Goal: Task Accomplishment & Management: Use online tool/utility

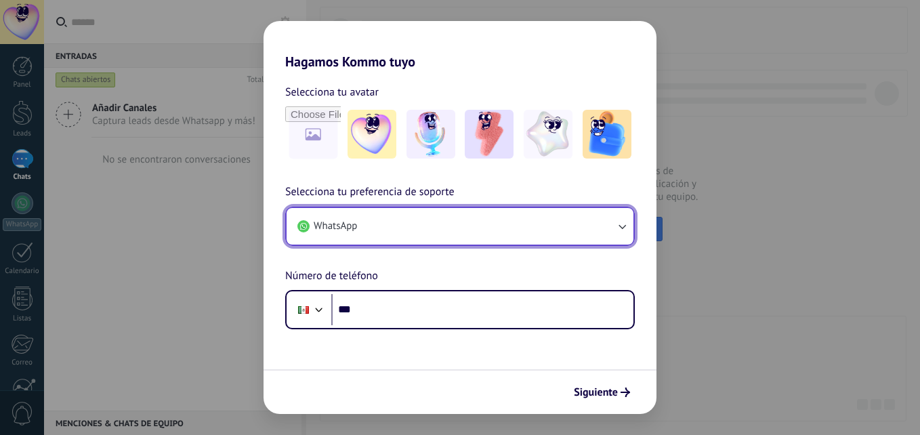
click at [384, 225] on button "WhatsApp" at bounding box center [459, 226] width 347 height 37
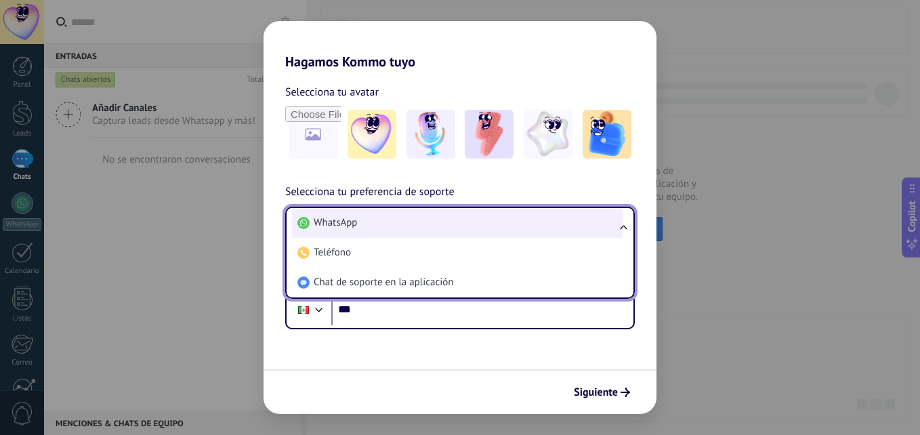
click at [384, 225] on li "WhatsApp" at bounding box center [457, 223] width 331 height 30
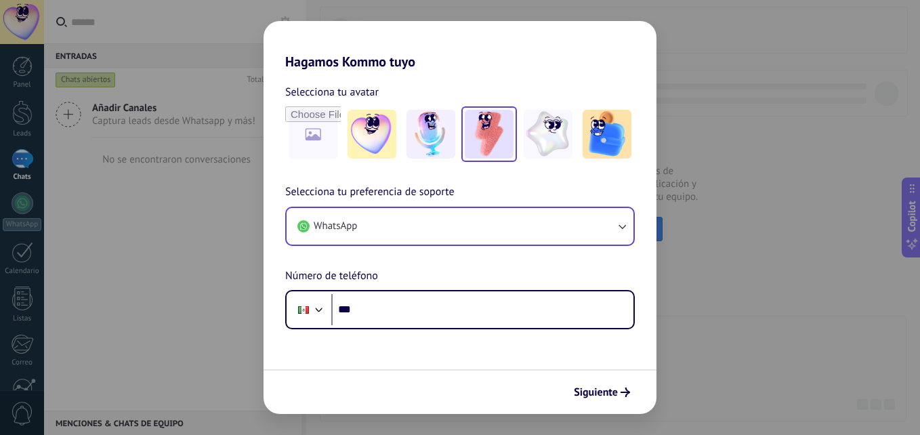
click at [494, 132] on img at bounding box center [489, 134] width 49 height 49
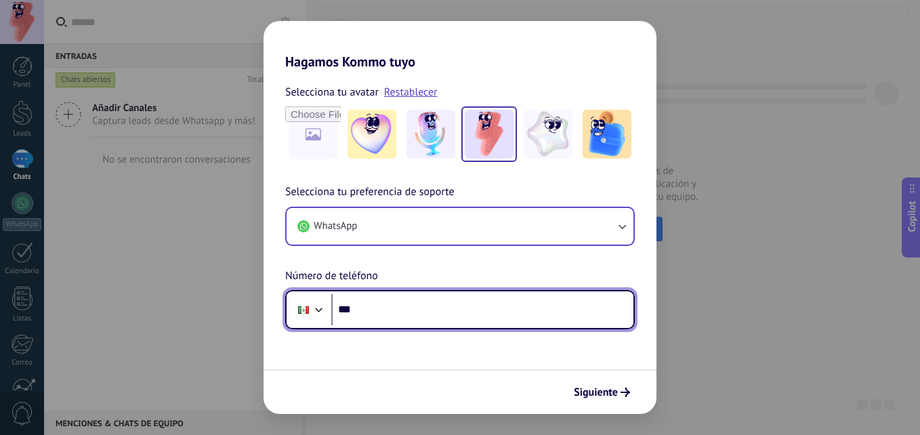
click at [392, 317] on input "***" at bounding box center [482, 309] width 302 height 31
click at [351, 310] on input "**********" at bounding box center [482, 309] width 302 height 31
click at [467, 295] on input "**********" at bounding box center [482, 309] width 302 height 31
type input "**********"
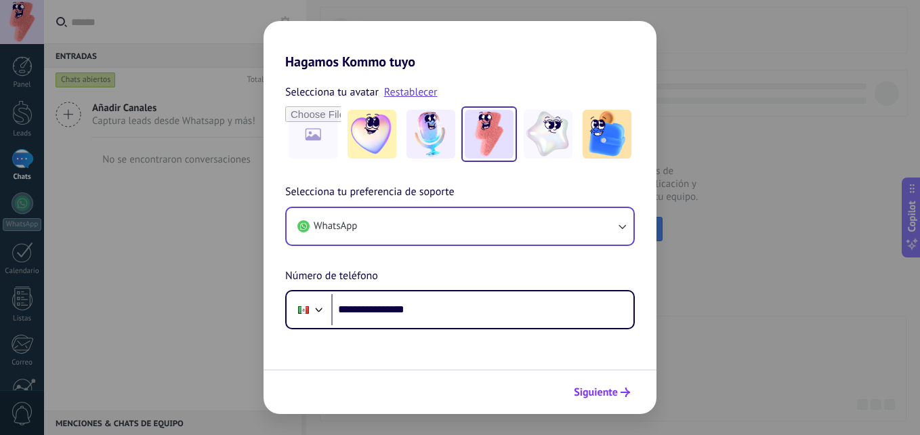
click at [622, 391] on icon "submit" at bounding box center [624, 391] width 9 height 9
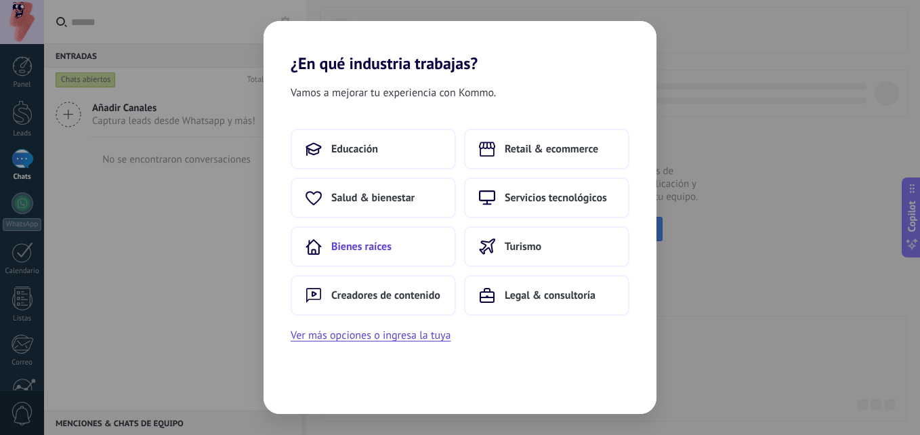
click at [369, 242] on span "Bienes raíces" at bounding box center [361, 247] width 60 height 14
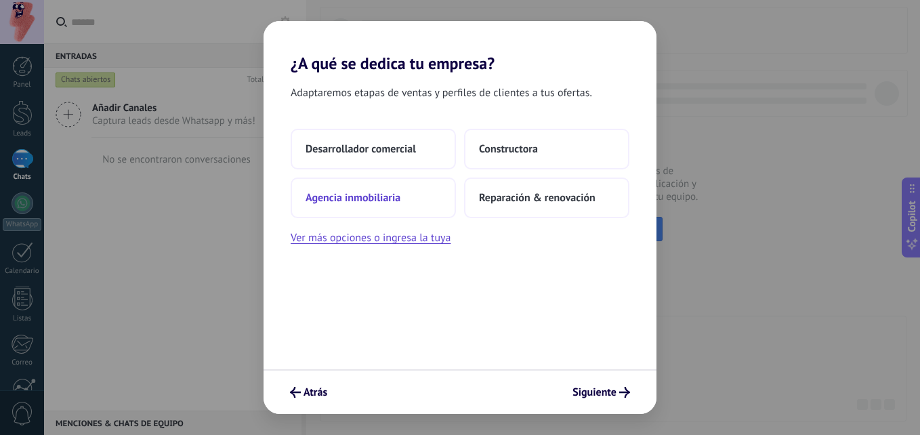
click at [349, 209] on button "Agencia inmobiliaria" at bounding box center [373, 197] width 165 height 41
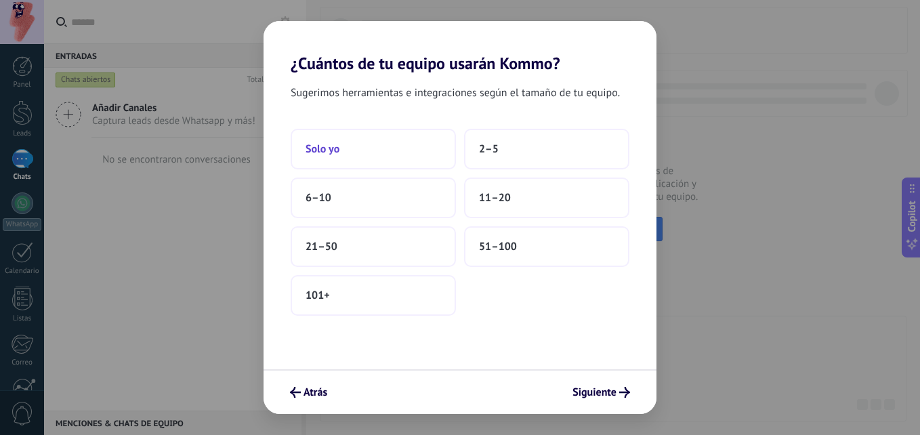
click at [346, 156] on button "Solo yo" at bounding box center [373, 149] width 165 height 41
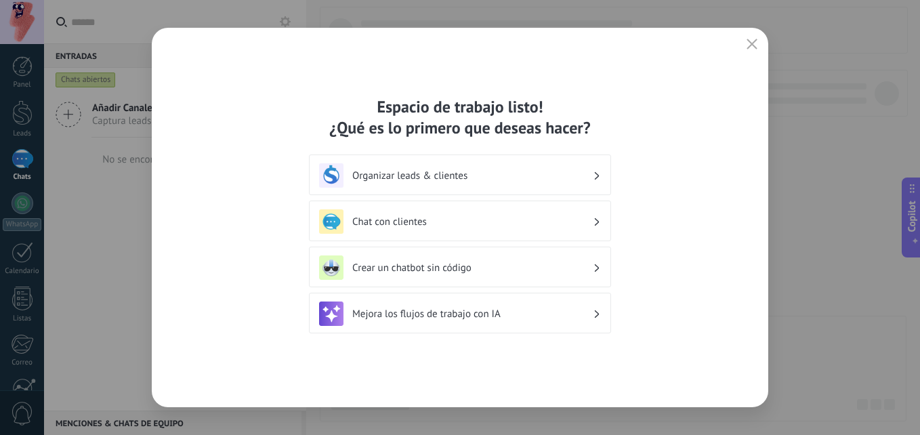
click at [600, 311] on div "Mejora los flujos de trabajo con IA" at bounding box center [460, 313] width 282 height 24
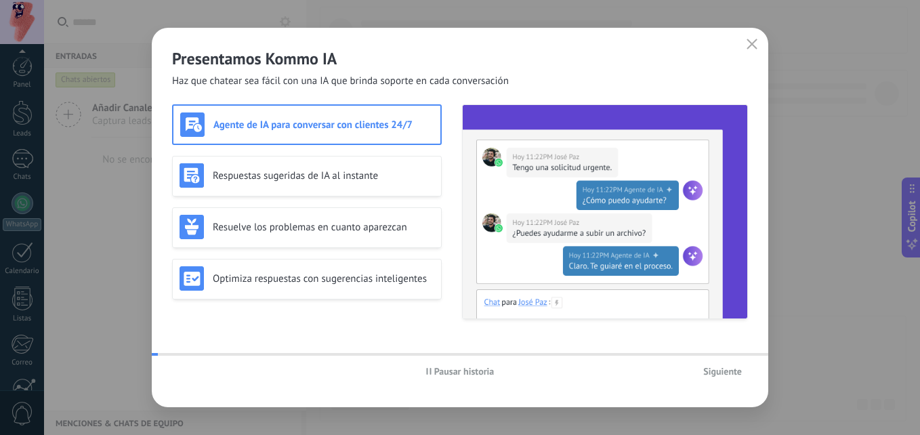
scroll to position [129, 0]
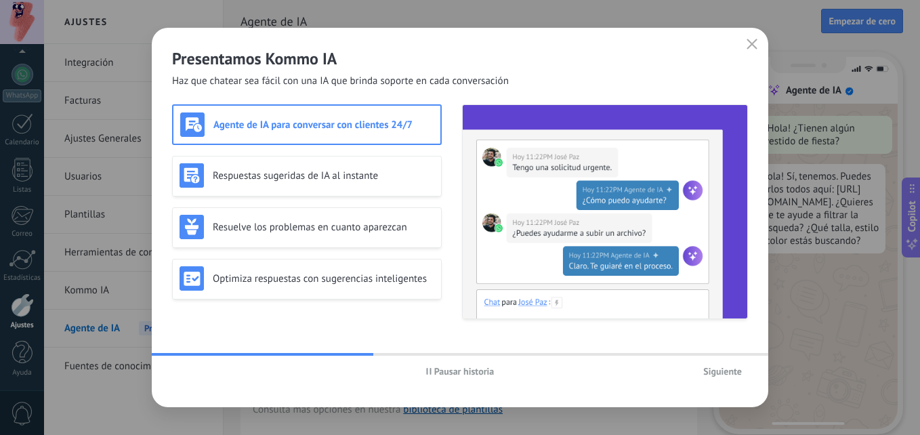
click at [444, 375] on span "Pausar historia" at bounding box center [464, 370] width 60 height 9
click at [446, 373] on span "Iniciar historia" at bounding box center [464, 370] width 58 height 9
click at [449, 371] on span "Pausar historia" at bounding box center [464, 370] width 60 height 9
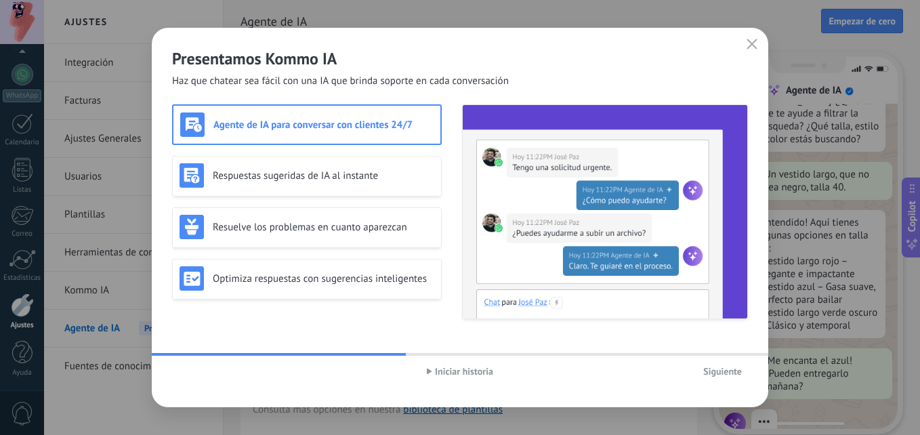
scroll to position [137, 0]
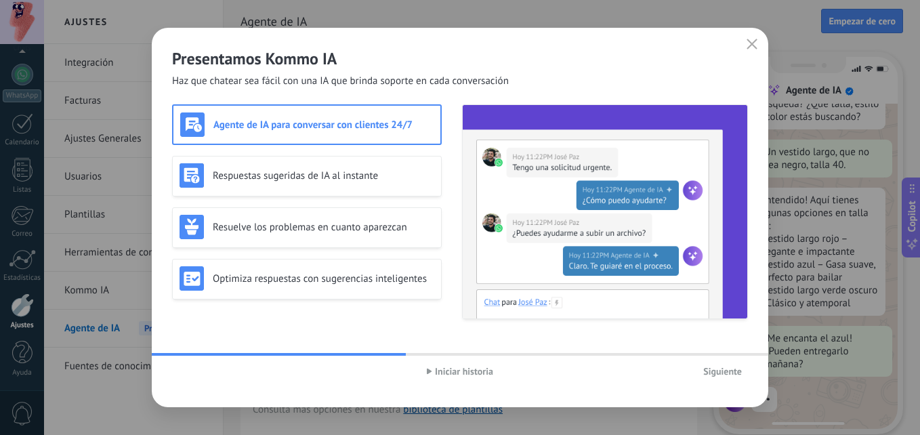
click at [302, 124] on h3 "Agente de IA para conversar con clientes 24/7" at bounding box center [323, 125] width 220 height 13
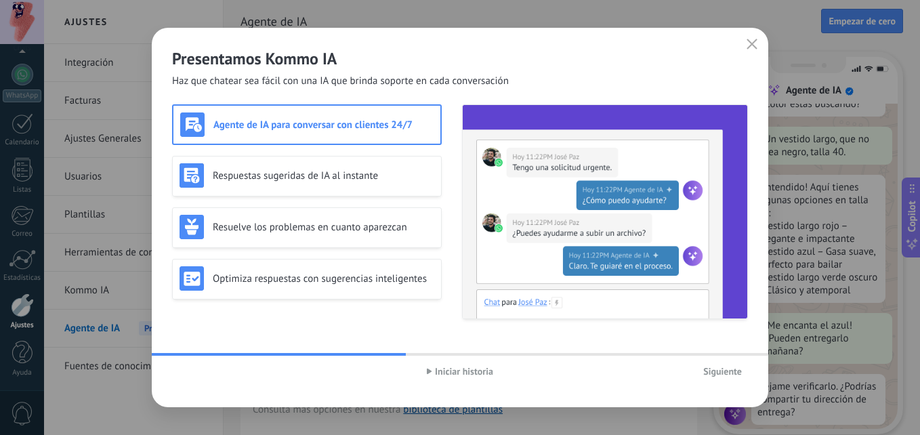
scroll to position [163, 0]
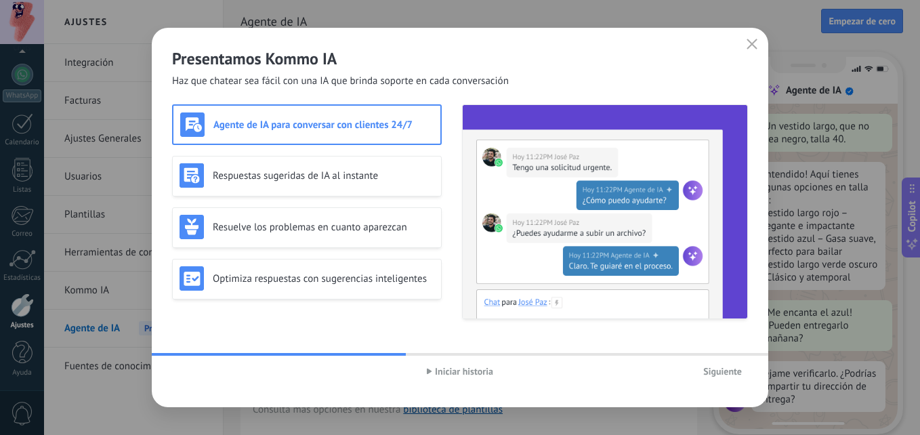
click at [715, 364] on button "Siguiente" at bounding box center [722, 371] width 51 height 20
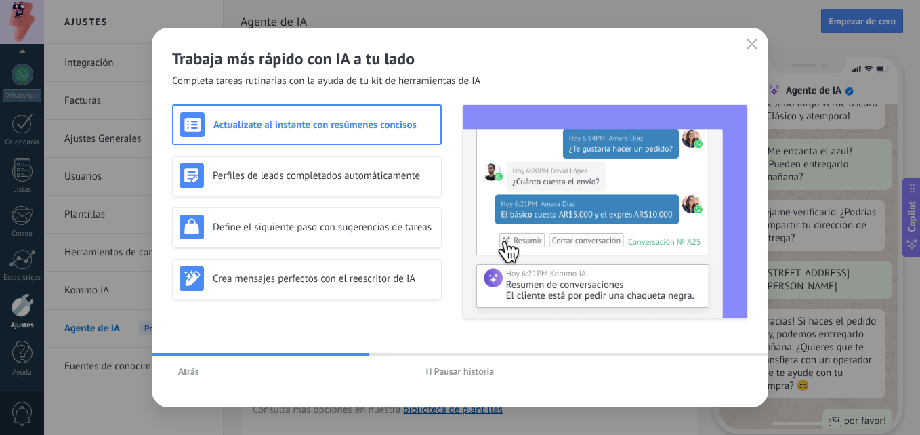
scroll to position [346, 0]
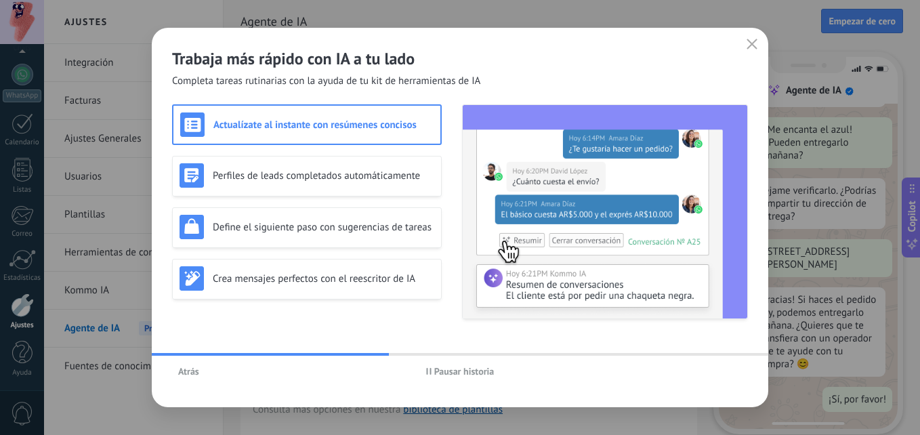
click at [482, 369] on span "Pausar historia" at bounding box center [464, 370] width 60 height 9
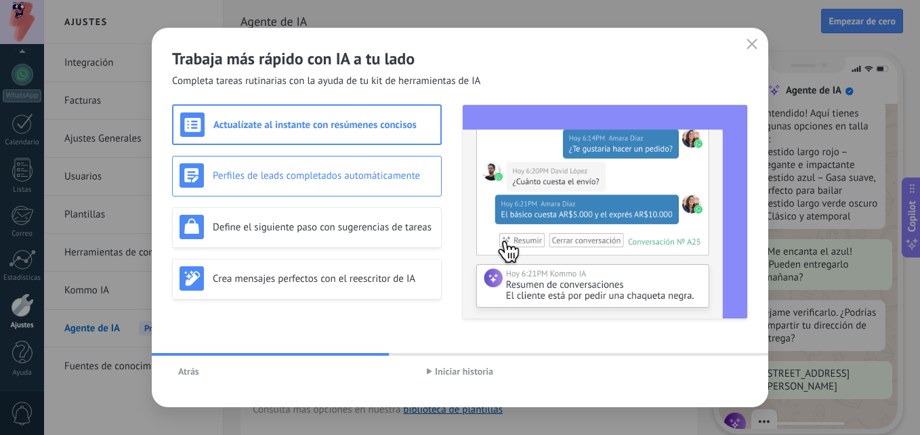
scroll to position [246, 0]
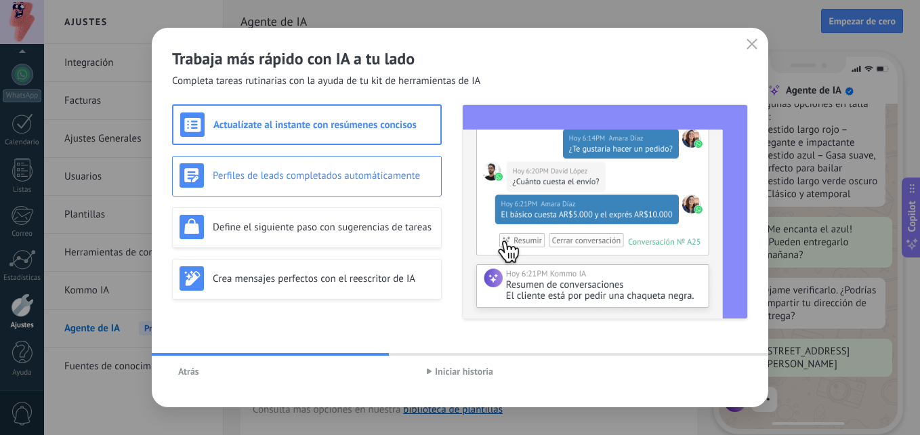
click at [353, 190] on div "Perfiles de leads completados automáticamente" at bounding box center [307, 176] width 270 height 41
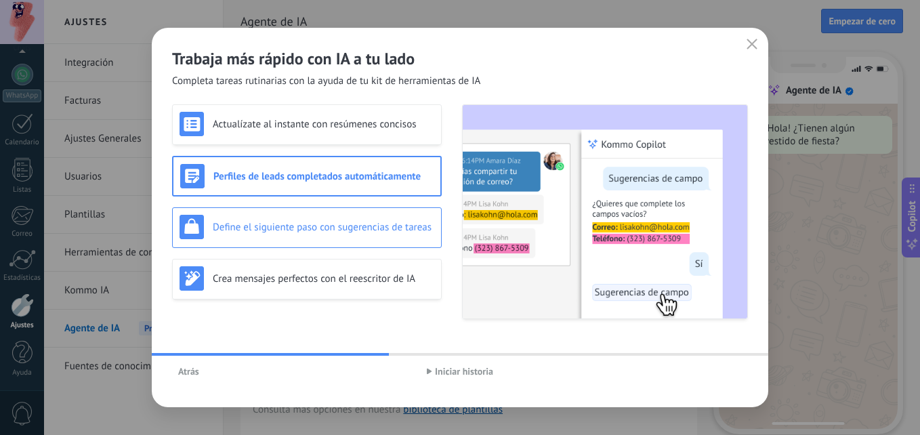
scroll to position [0, 0]
click at [364, 223] on h3 "Define el siguiente paso con sugerencias de tareas" at bounding box center [323, 227] width 221 height 13
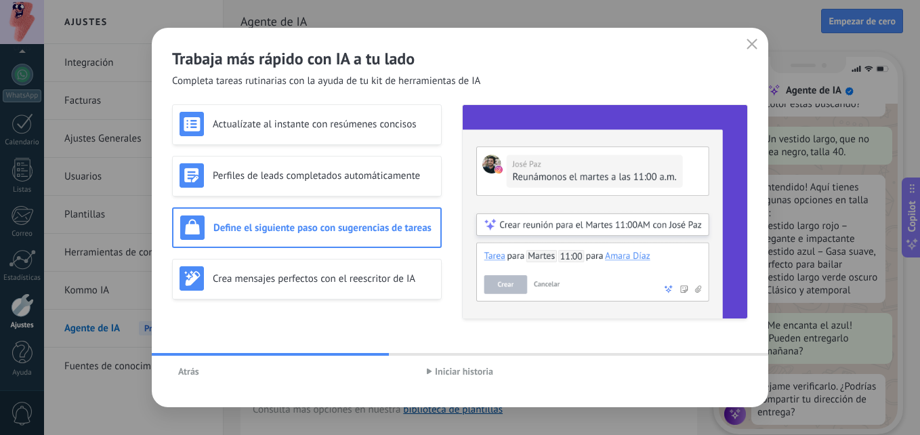
scroll to position [163, 0]
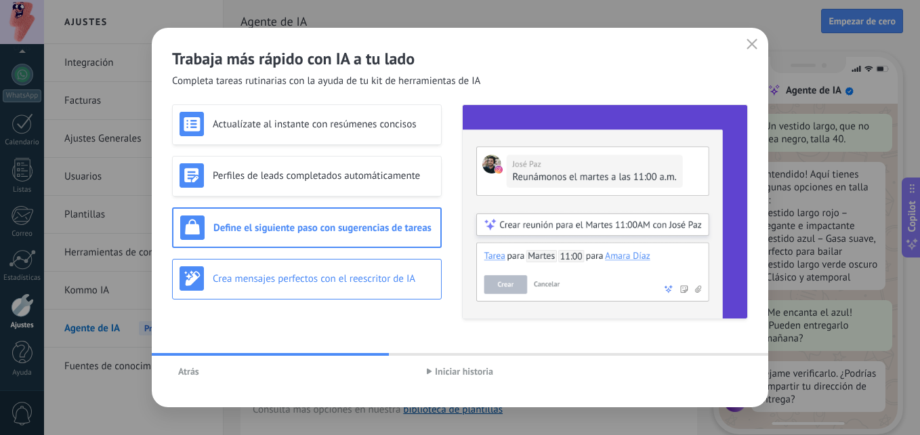
click at [368, 287] on div "Crea mensajes perfectos con el reescritor de IA" at bounding box center [306, 278] width 255 height 24
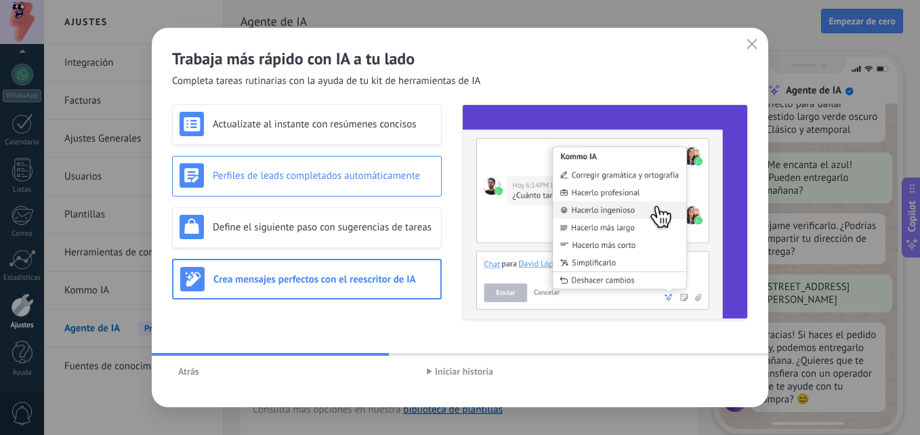
scroll to position [311, 0]
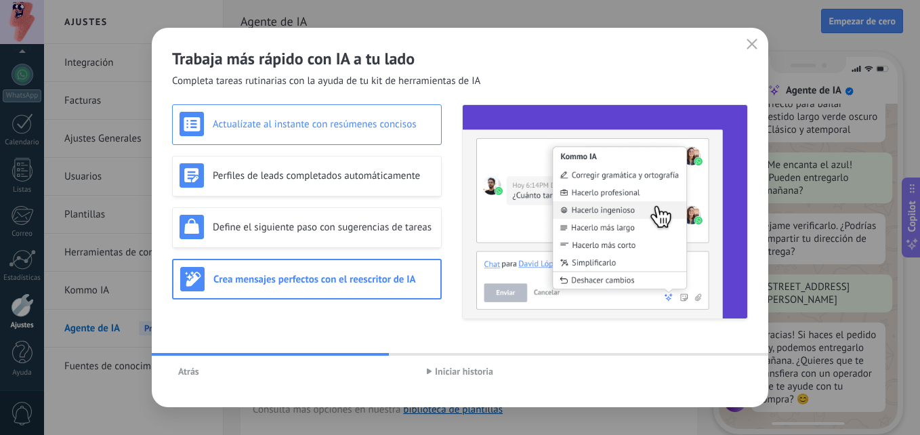
click at [322, 127] on h3 "Actualízate al instante con resúmenes concisos" at bounding box center [323, 124] width 221 height 13
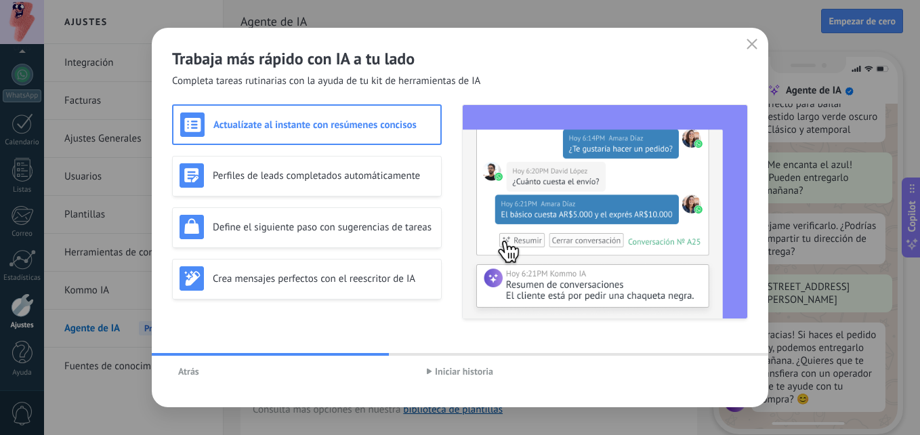
scroll to position [346, 0]
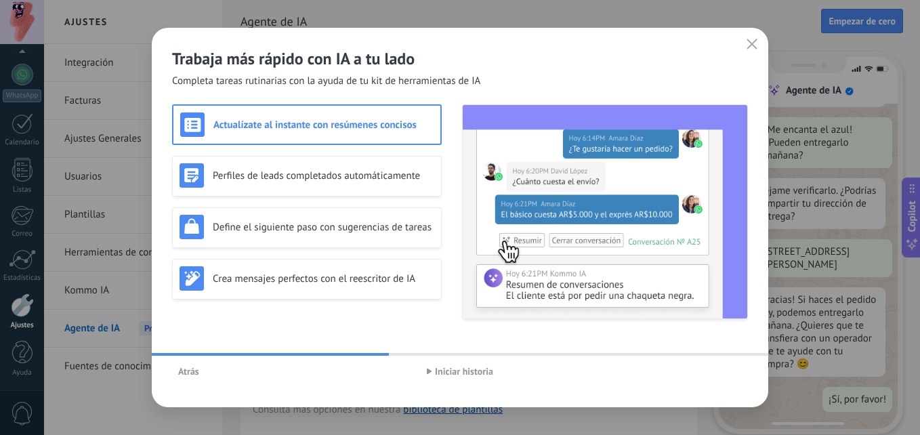
click at [450, 372] on span "Iniciar historia" at bounding box center [464, 370] width 58 height 9
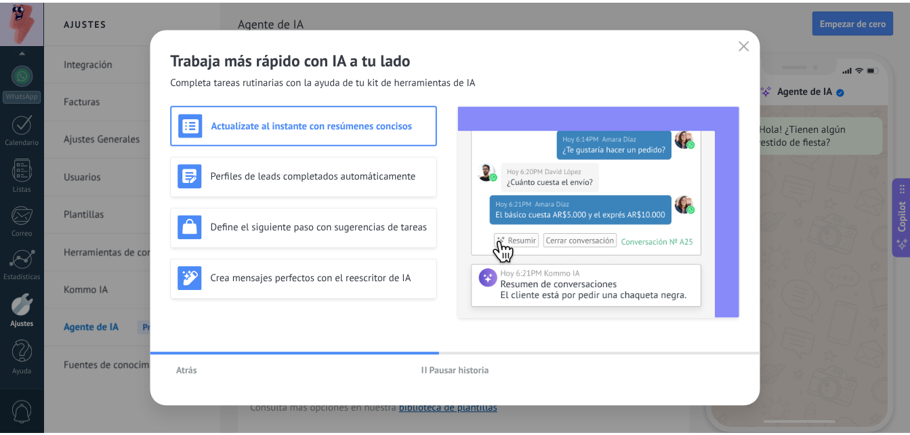
scroll to position [0, 0]
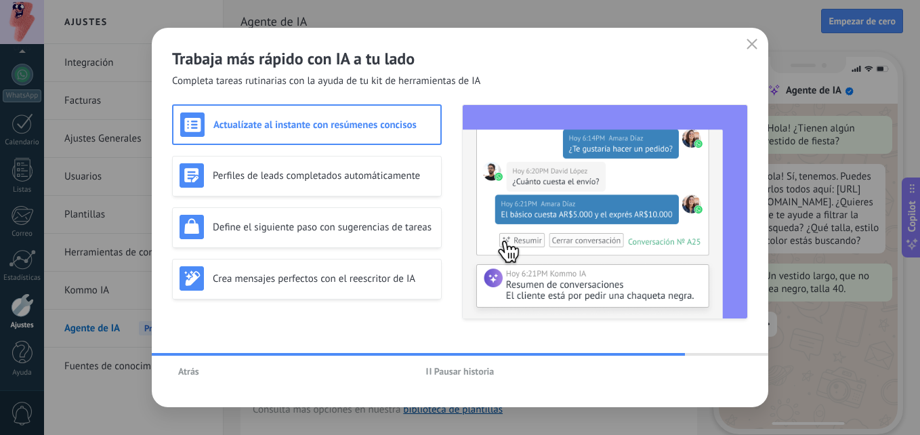
click at [746, 43] on icon "button" at bounding box center [751, 44] width 11 height 11
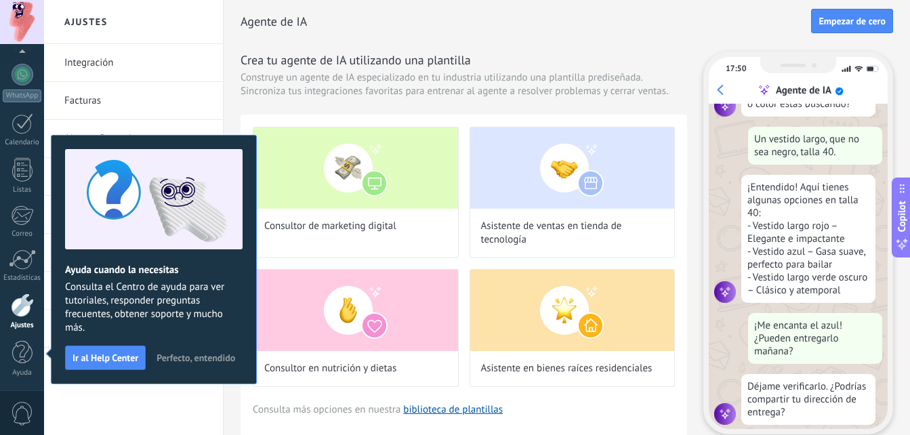
scroll to position [163, 0]
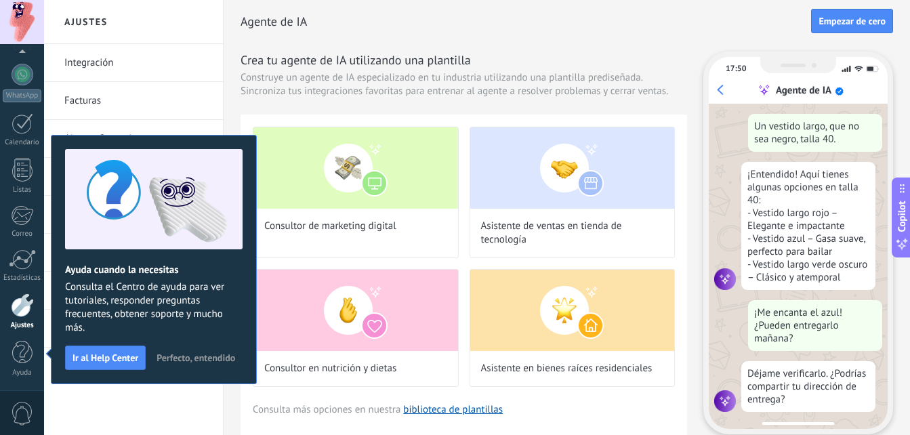
click at [176, 356] on span "Perfecto, entendido" at bounding box center [195, 357] width 79 height 9
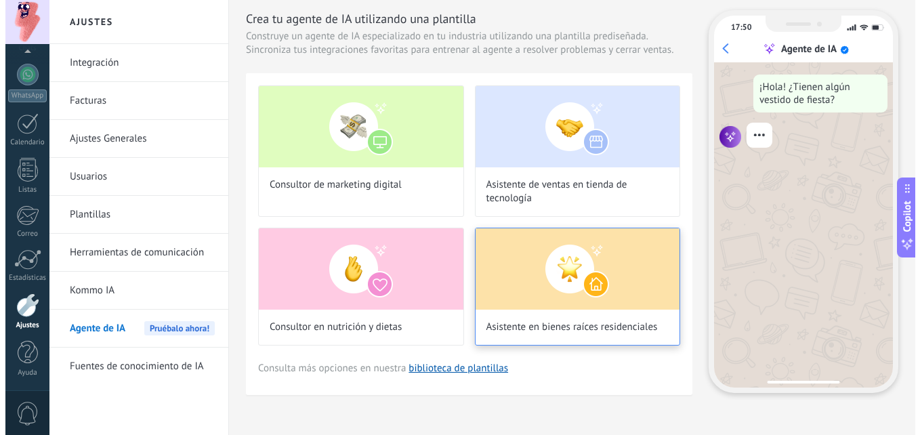
scroll to position [45, 0]
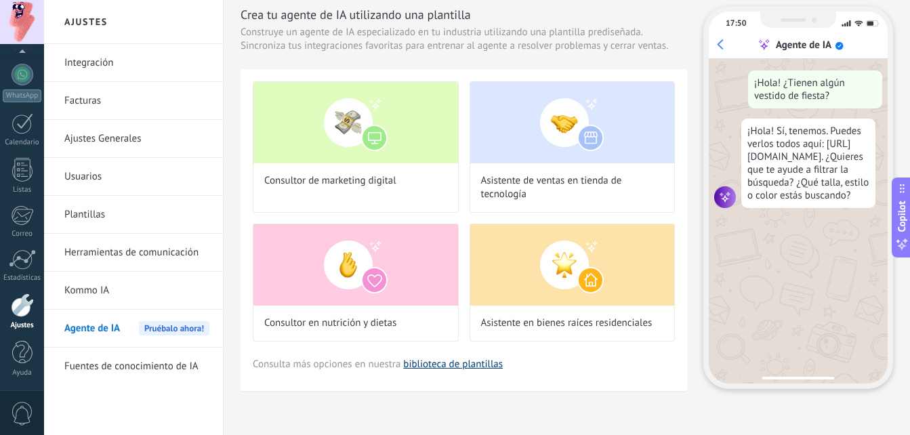
click at [450, 366] on link "biblioteca de plantillas" at bounding box center [453, 364] width 100 height 13
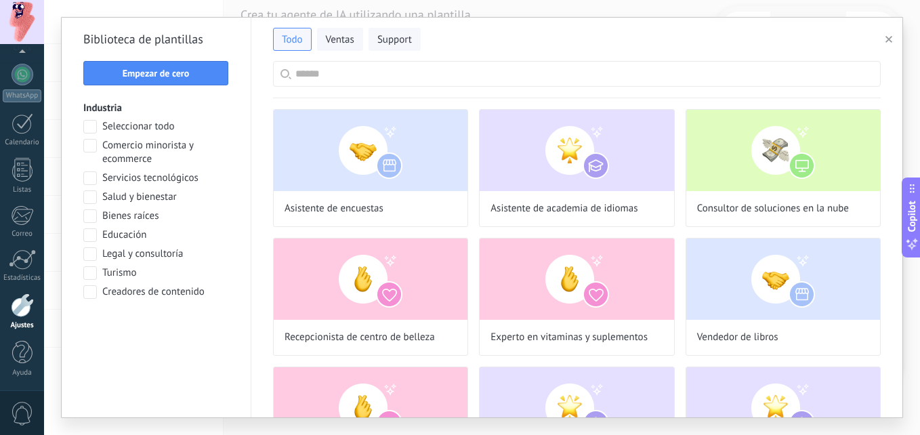
click at [374, 72] on input "text" at bounding box center [584, 74] width 578 height 24
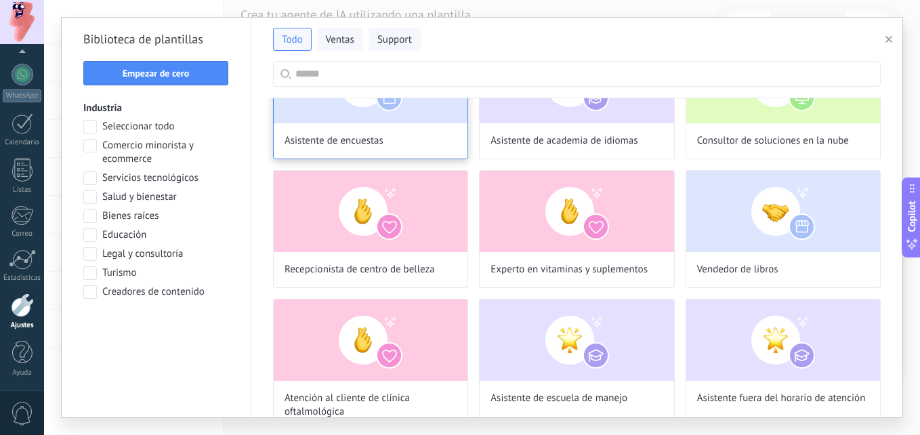
scroll to position [163, 0]
click at [356, 32] on button "Ventas" at bounding box center [340, 39] width 46 height 23
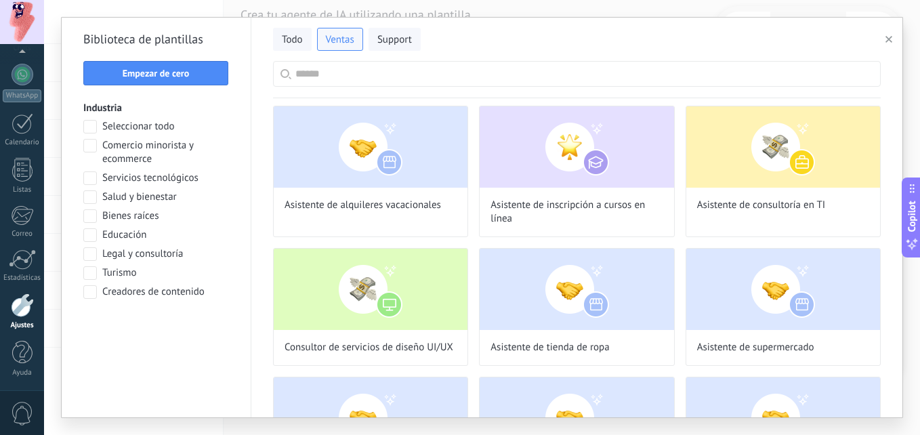
scroll to position [0, 0]
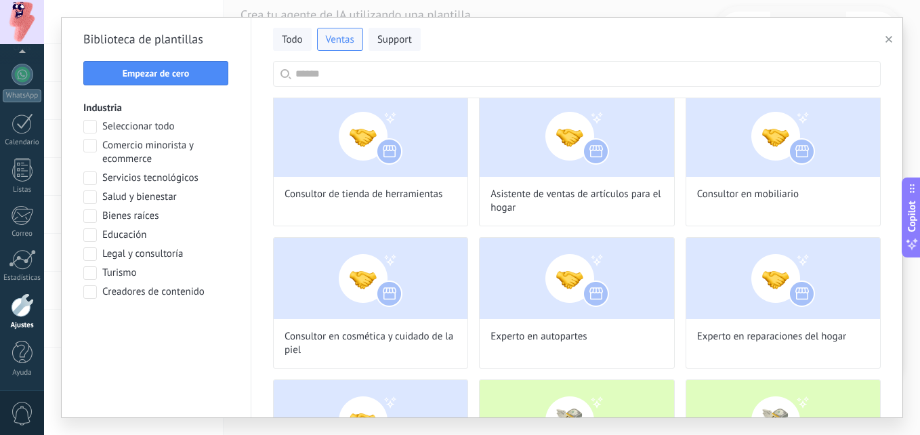
click at [419, 70] on input "text" at bounding box center [584, 74] width 578 height 24
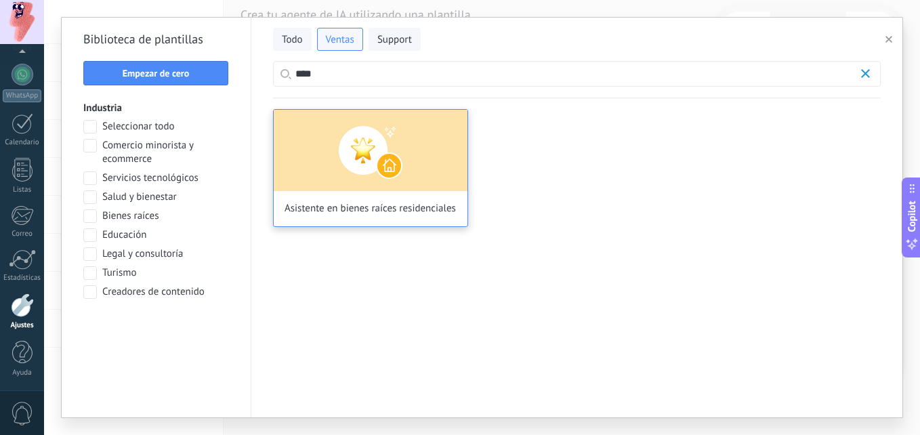
type input "****"
click at [331, 176] on img at bounding box center [371, 150] width 194 height 81
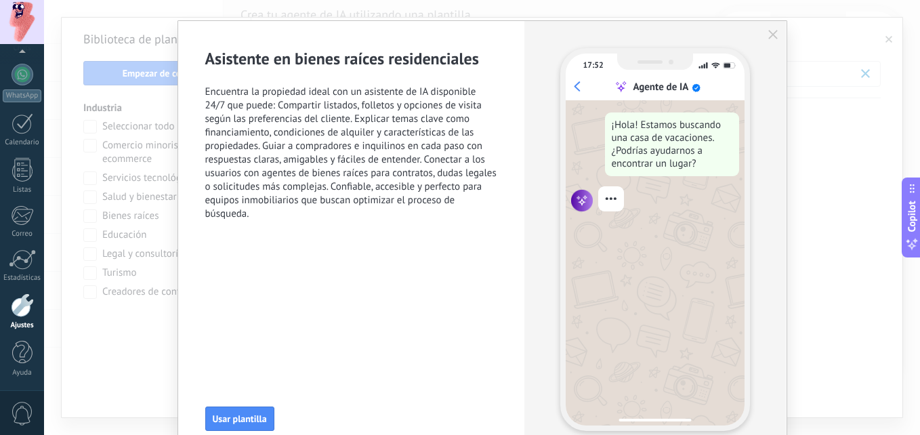
scroll to position [137, 0]
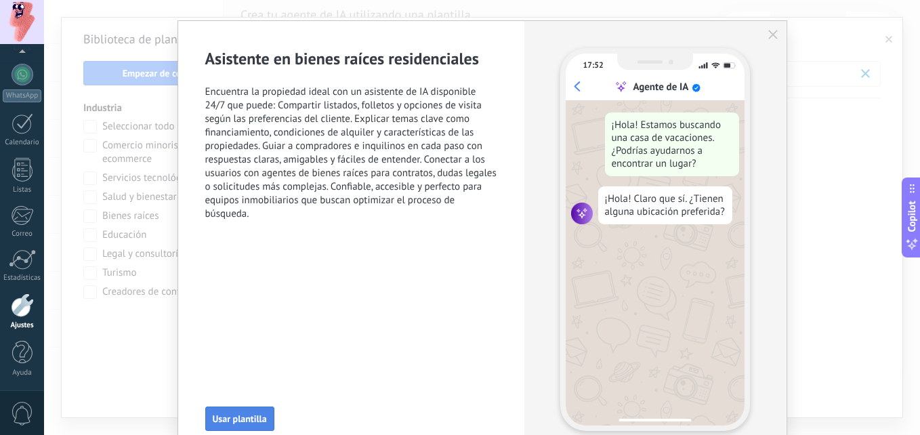
click at [245, 419] on span "Usar plantilla" at bounding box center [240, 418] width 54 height 9
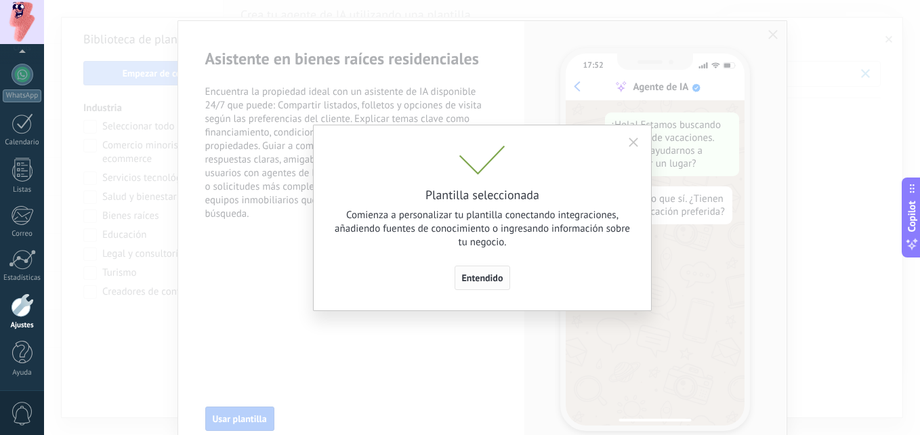
click at [467, 280] on span "Entendido" at bounding box center [482, 277] width 41 height 9
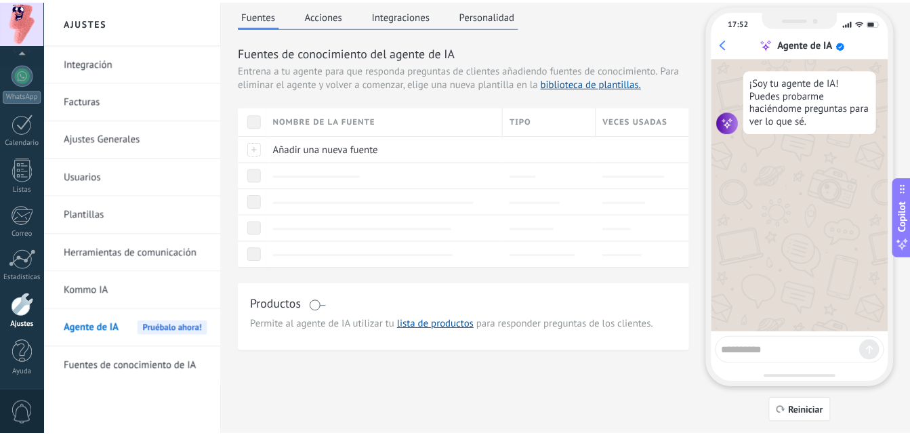
scroll to position [0, 0]
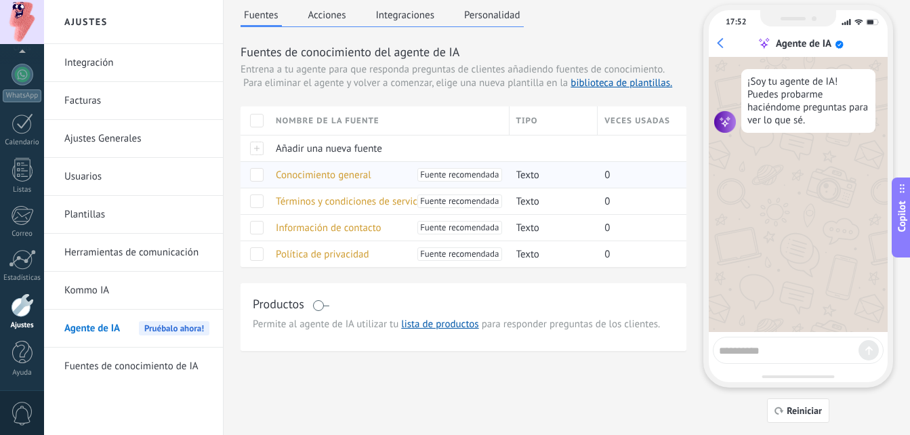
click at [352, 173] on span "Conocimiento general" at bounding box center [323, 175] width 95 height 13
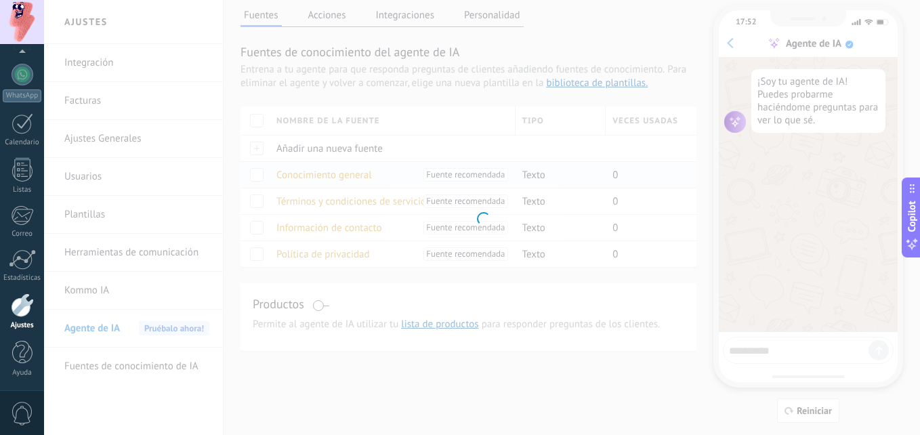
type textarea "**********"
type input "**********"
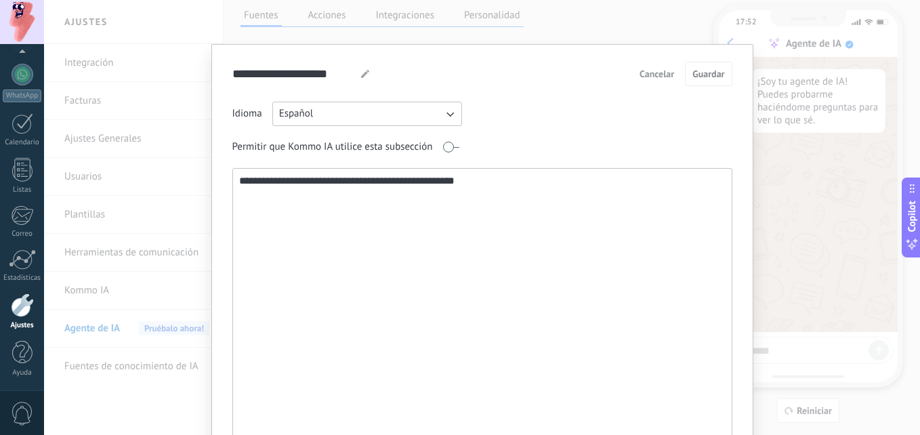
click at [663, 77] on span "Cancelar" at bounding box center [656, 73] width 35 height 9
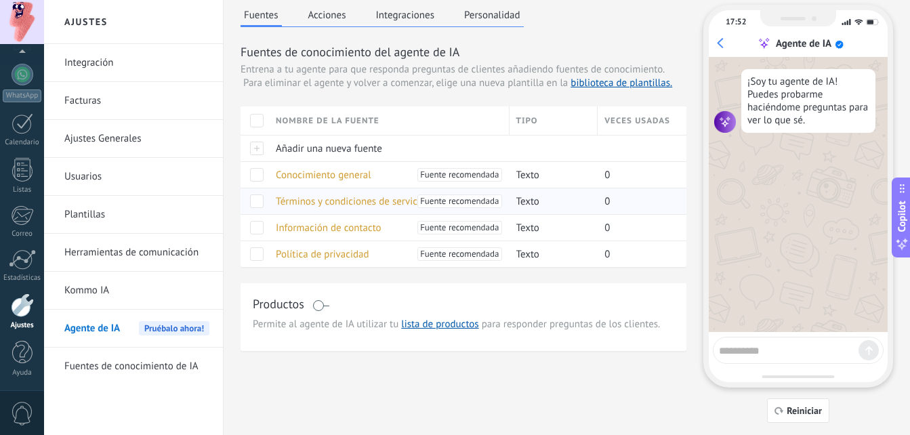
click at [441, 199] on span "Fuente recomendada" at bounding box center [459, 201] width 79 height 14
click at [343, 250] on span "Política de privacidad" at bounding box center [322, 254] width 93 height 13
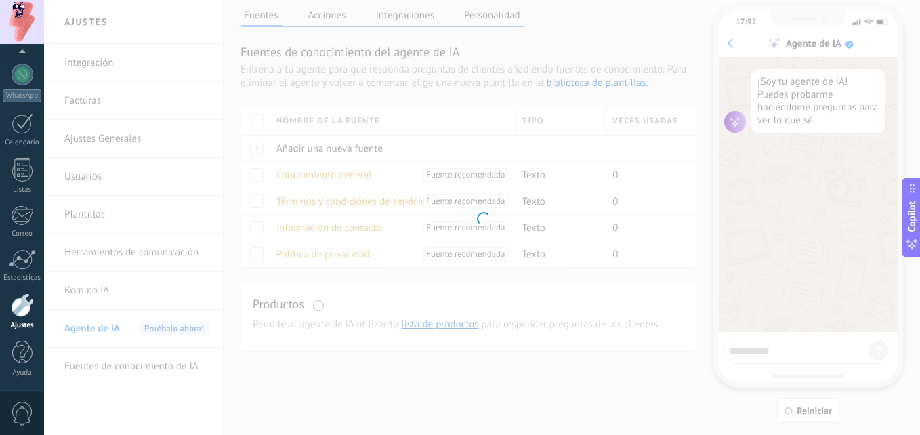
type input "**********"
type textarea "**********"
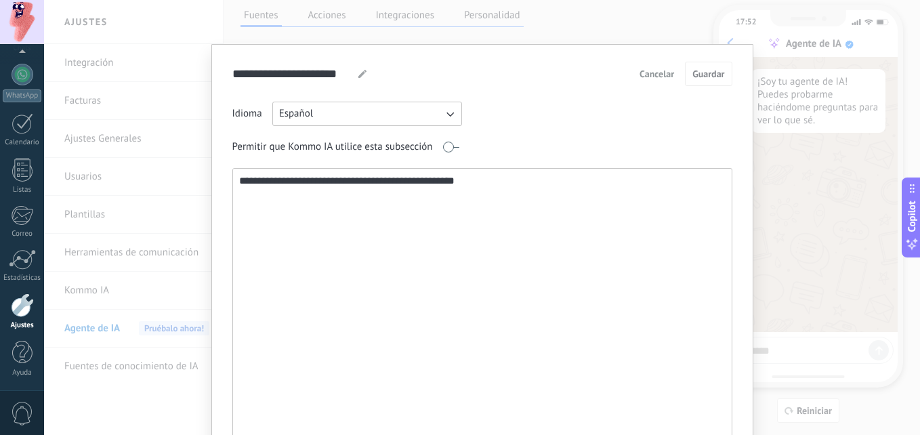
click at [645, 79] on span "Cancelar" at bounding box center [656, 73] width 35 height 9
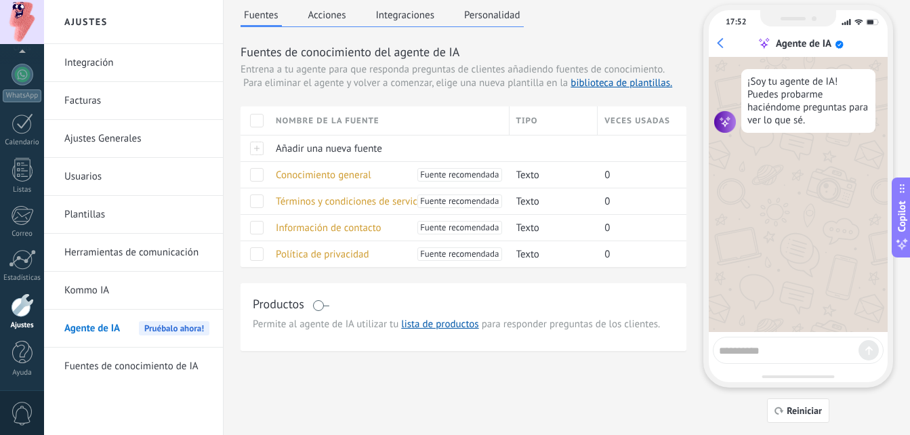
click at [756, 347] on textarea at bounding box center [789, 348] width 140 height 17
type textarea "**********"
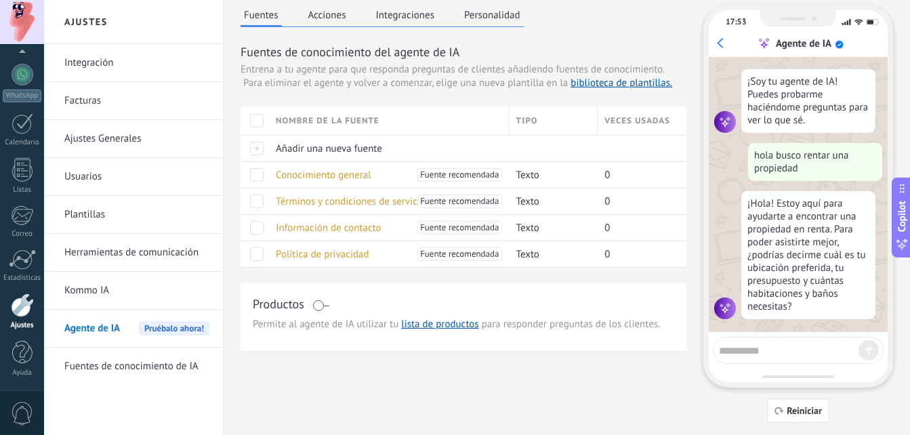
scroll to position [4, 0]
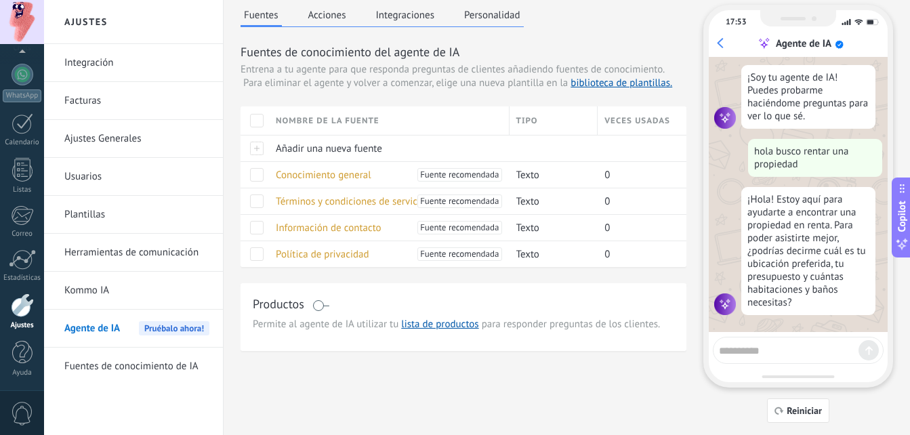
click at [742, 354] on textarea at bounding box center [789, 348] width 140 height 17
type textarea "**********"
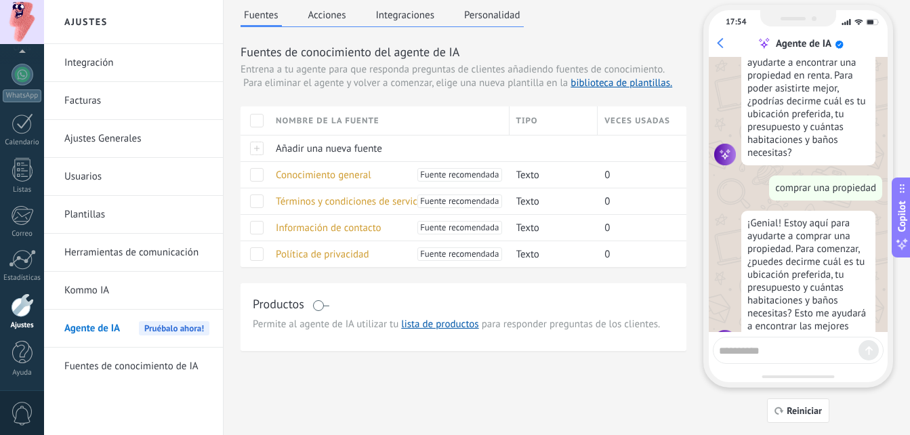
scroll to position [190, 0]
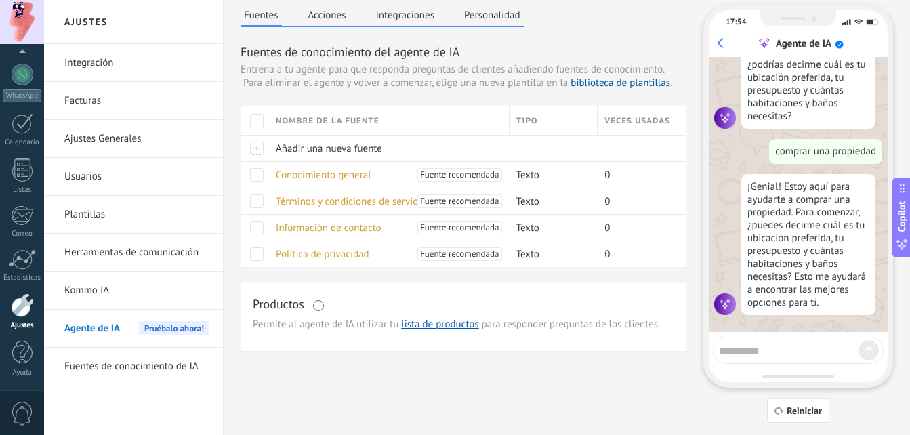
click at [335, 19] on button "Acciones" at bounding box center [327, 15] width 45 height 20
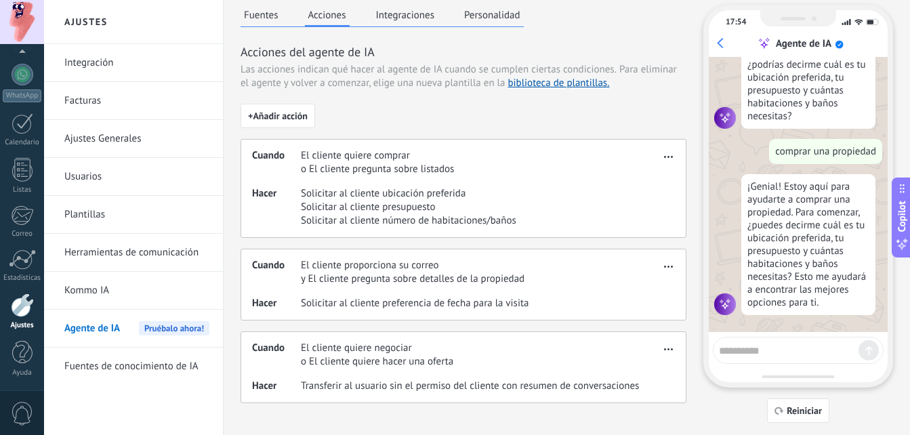
click at [387, 16] on button "Integraciones" at bounding box center [405, 15] width 66 height 20
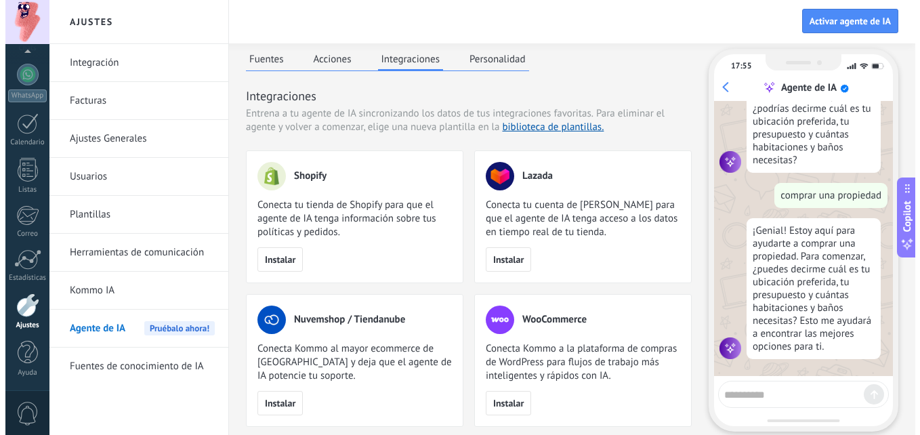
scroll to position [0, 0]
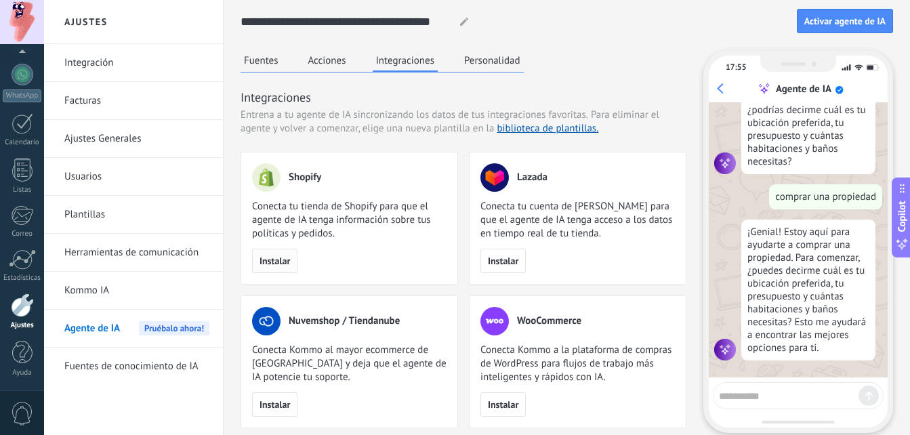
click at [287, 259] on span "Instalar" at bounding box center [274, 260] width 30 height 9
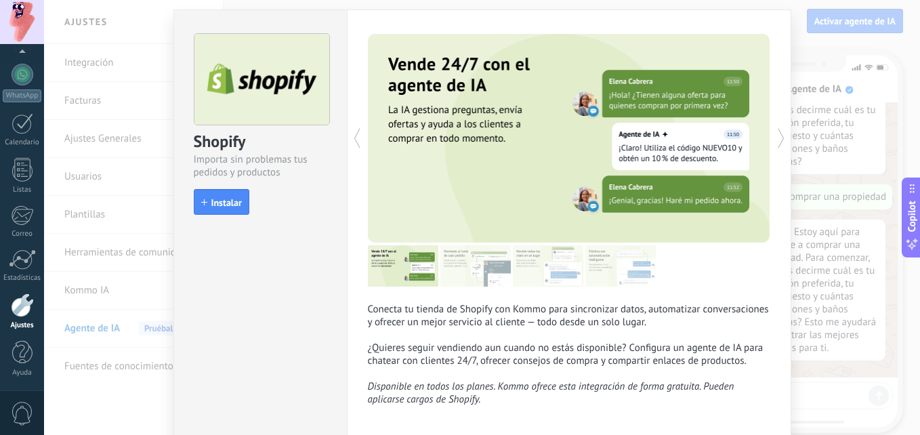
scroll to position [68, 0]
